Goal: Task Accomplishment & Management: Complete application form

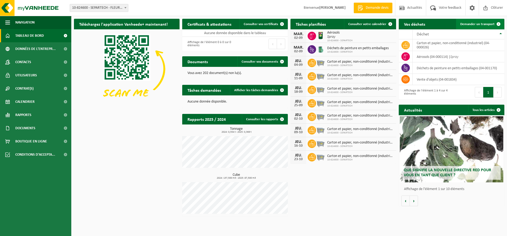
click at [471, 24] on span "Demander un transport" at bounding box center [477, 23] width 34 height 3
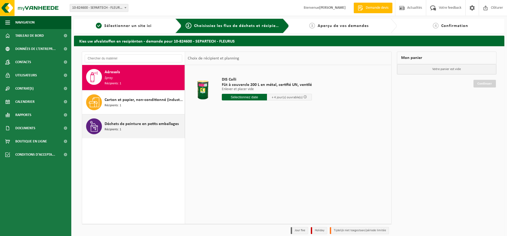
click at [118, 128] on span "Récipients: 1" at bounding box center [112, 129] width 17 height 5
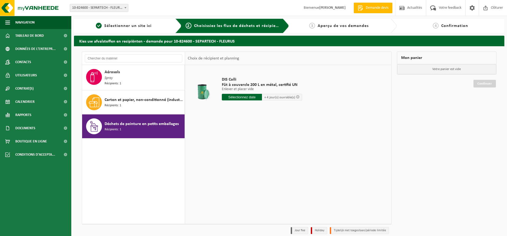
click at [245, 96] on input "text" at bounding box center [242, 97] width 40 height 7
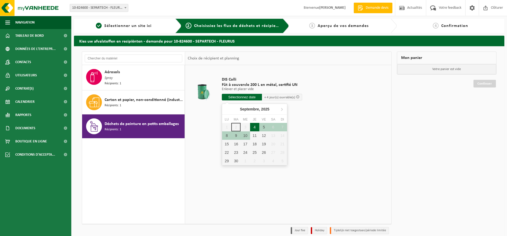
click at [255, 128] on div "4" at bounding box center [254, 127] width 9 height 8
type input "à partir de [DATE]"
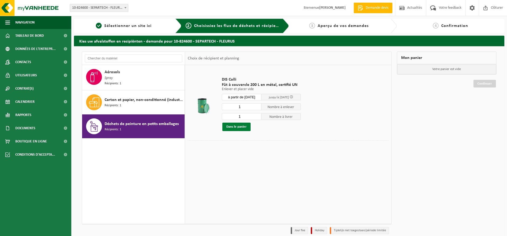
click at [236, 127] on button "Dans le panier" at bounding box center [236, 126] width 28 height 8
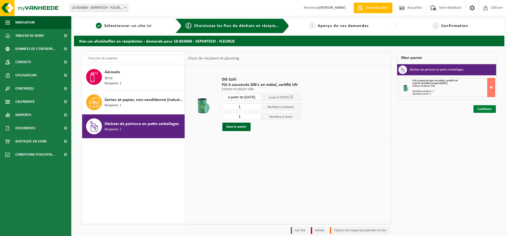
click at [484, 109] on link "Continuer" at bounding box center [484, 109] width 22 height 8
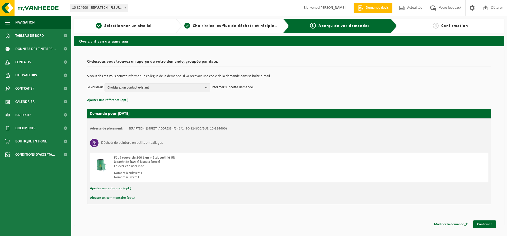
click at [207, 88] on b "button" at bounding box center [207, 87] width 5 height 7
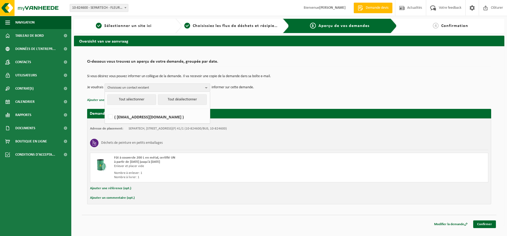
click at [245, 97] on p "Ajouter une référence (opt.)" at bounding box center [289, 100] width 404 height 7
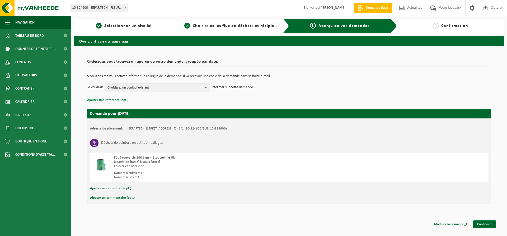
click at [125, 100] on button "Ajouter une référence (opt.)" at bounding box center [107, 100] width 41 height 7
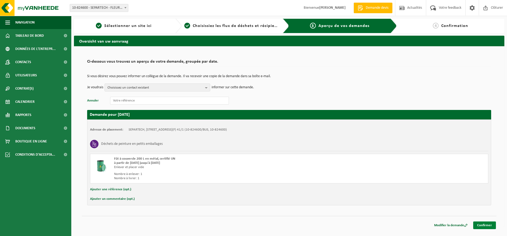
click at [483, 225] on link "Confirmer" at bounding box center [484, 225] width 23 height 8
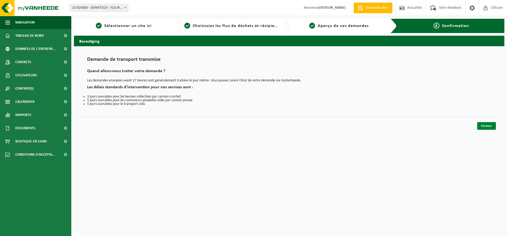
click at [487, 126] on link "Fermer" at bounding box center [486, 126] width 19 height 8
